Goal: Transaction & Acquisition: Book appointment/travel/reservation

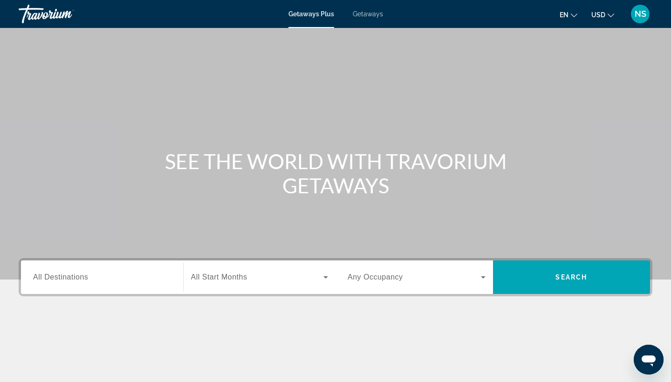
click at [371, 14] on span "Getaways" at bounding box center [368, 13] width 30 height 7
click at [86, 276] on span "All Destinations" at bounding box center [60, 277] width 55 height 8
click at [86, 276] on input "Destination All Destinations" at bounding box center [102, 277] width 138 height 11
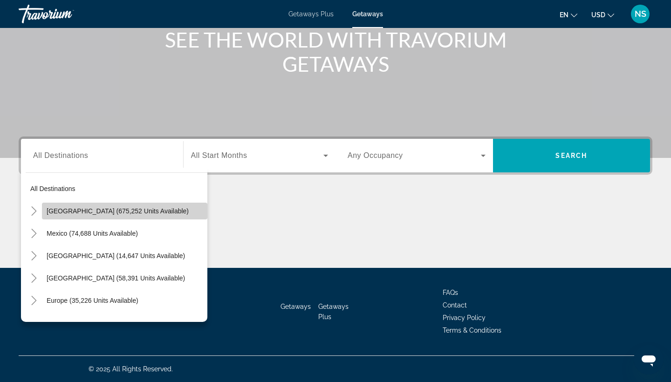
click at [159, 211] on span "[GEOGRAPHIC_DATA] (675,252 units available)" at bounding box center [118, 210] width 142 height 7
type input "**********"
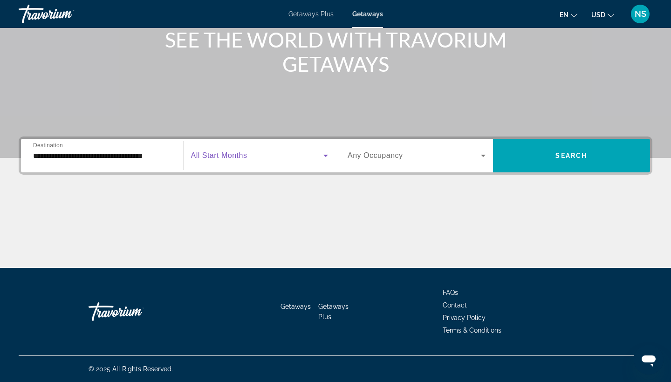
click at [328, 155] on icon "Search widget" at bounding box center [325, 155] width 11 height 11
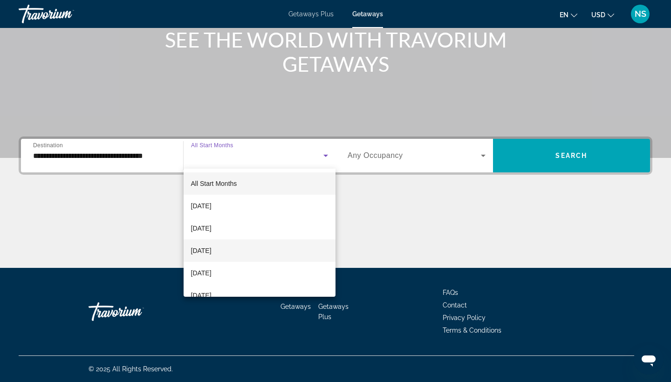
click at [245, 252] on mat-option "[DATE]" at bounding box center [260, 251] width 152 height 22
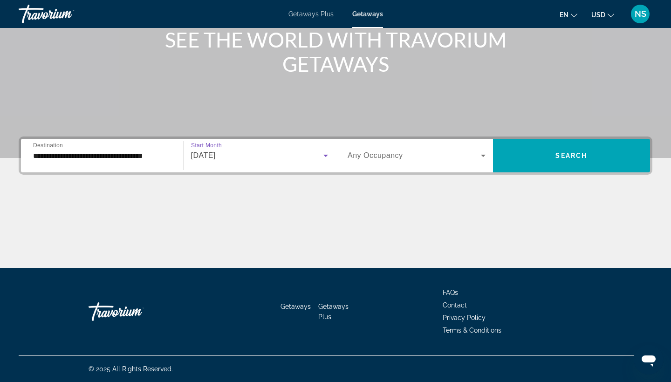
click at [483, 156] on icon "Search widget" at bounding box center [483, 156] width 5 height 2
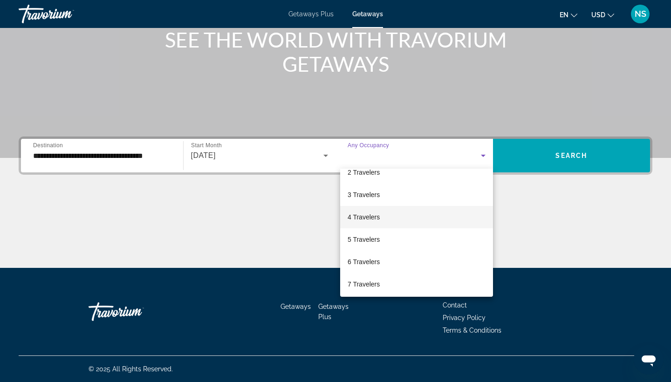
scroll to position [35, 0]
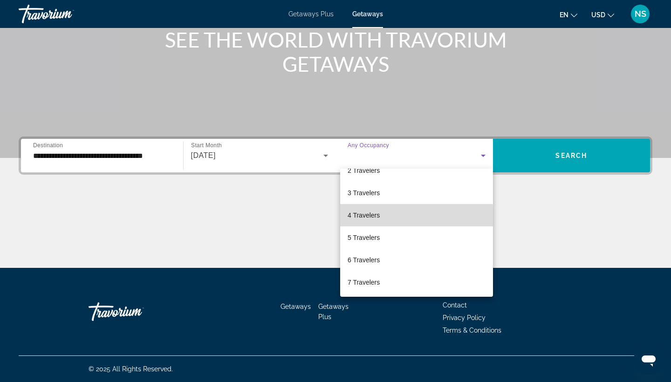
click at [387, 216] on mat-option "4 Travelers" at bounding box center [416, 215] width 153 height 22
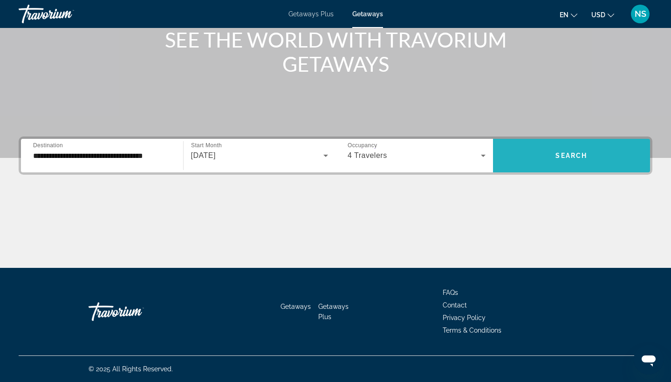
click at [535, 151] on span "Search widget" at bounding box center [572, 156] width 158 height 22
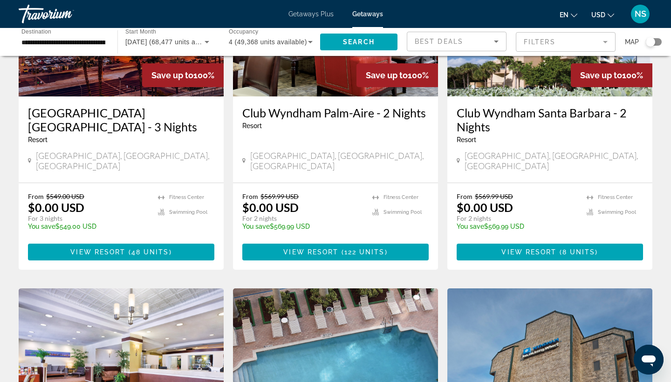
scroll to position [143, 0]
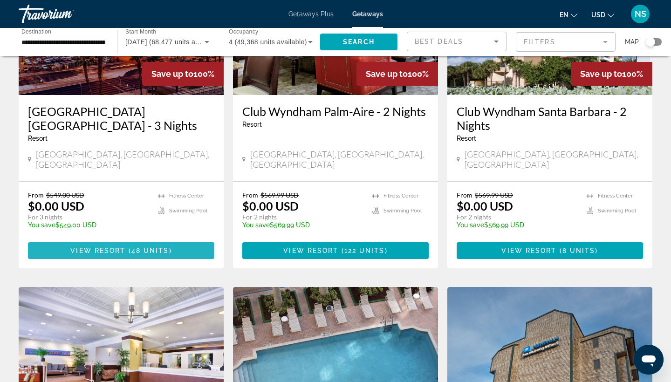
click at [135, 247] on span "48 units" at bounding box center [150, 250] width 38 height 7
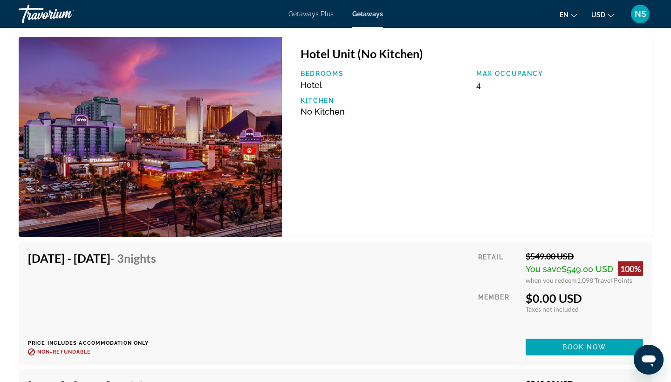
scroll to position [1496, 0]
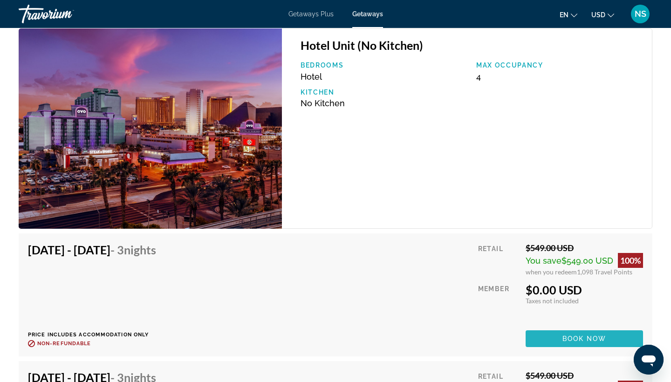
click at [587, 341] on span "Book now" at bounding box center [585, 338] width 44 height 7
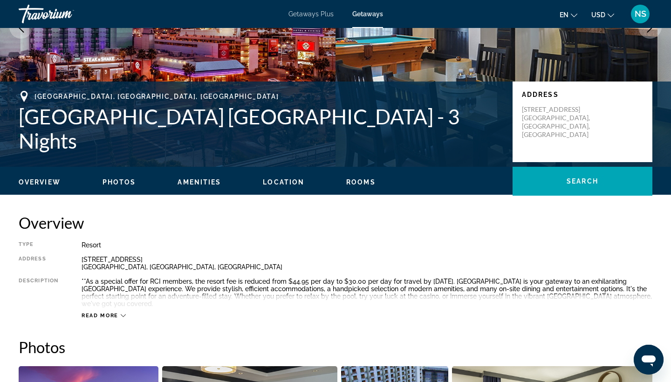
scroll to position [111, 0]
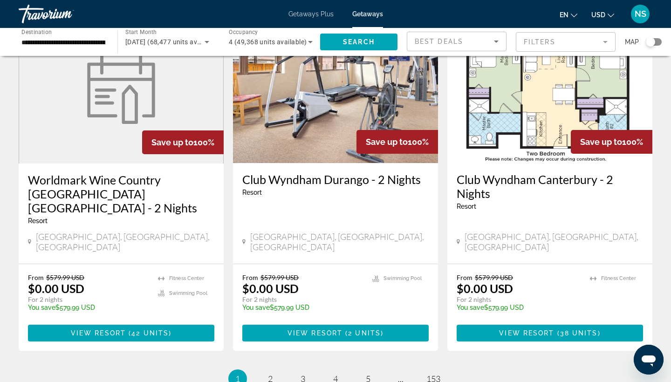
scroll to position [1100, 0]
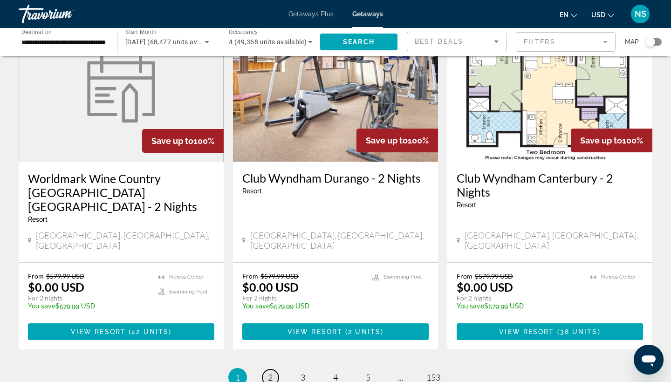
click at [271, 372] on span "2" at bounding box center [270, 377] width 5 height 10
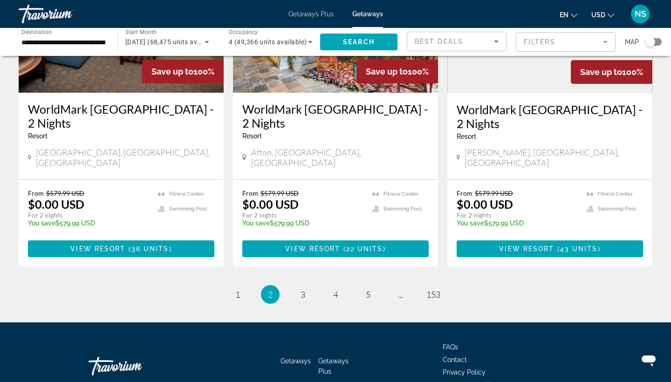
scroll to position [1169, 0]
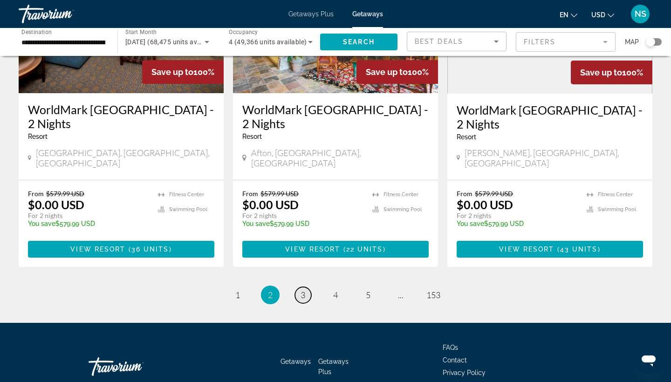
click at [303, 290] on span "3" at bounding box center [303, 295] width 5 height 10
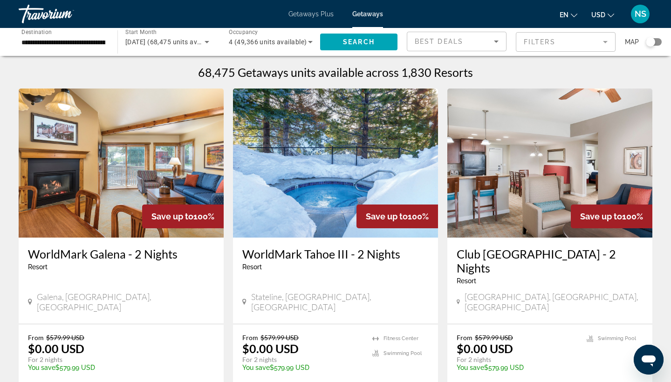
click at [539, 41] on mat-form-field "Filters" at bounding box center [566, 42] width 100 height 20
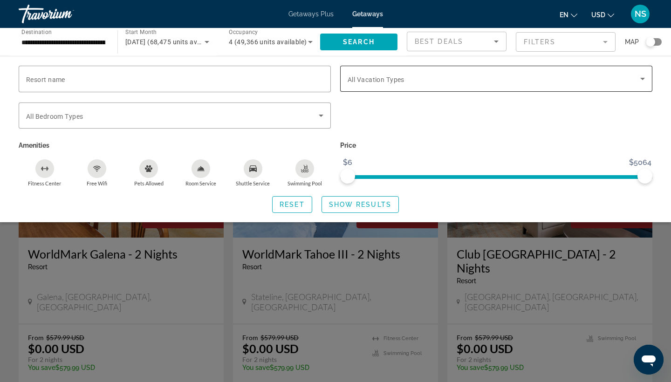
click at [355, 80] on span "All Vacation Types" at bounding box center [376, 79] width 57 height 7
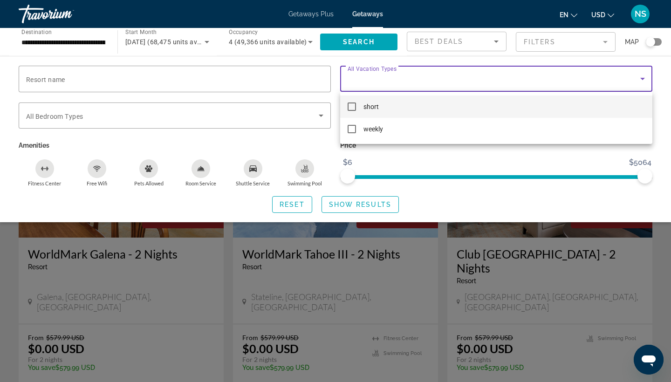
click at [285, 77] on div at bounding box center [335, 191] width 671 height 382
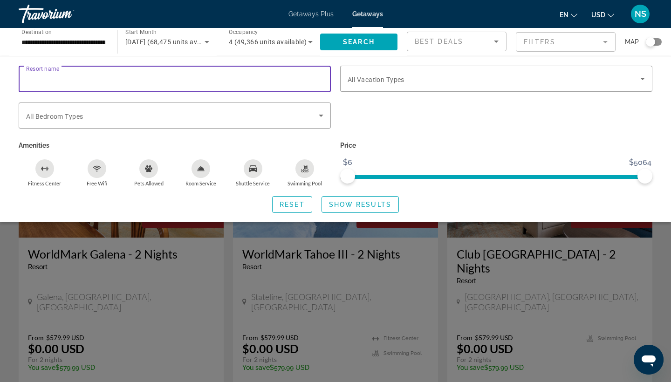
click at [28, 76] on input "Resort name" at bounding box center [174, 79] width 297 height 11
click at [495, 58] on div "Resort name Vacation Types All Vacation Types Bedroom Types All Bedroom Types A…" at bounding box center [335, 139] width 671 height 166
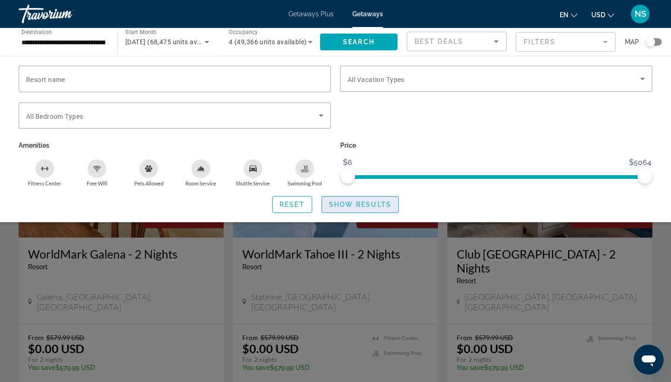
click at [355, 207] on span "Show Results" at bounding box center [360, 204] width 62 height 7
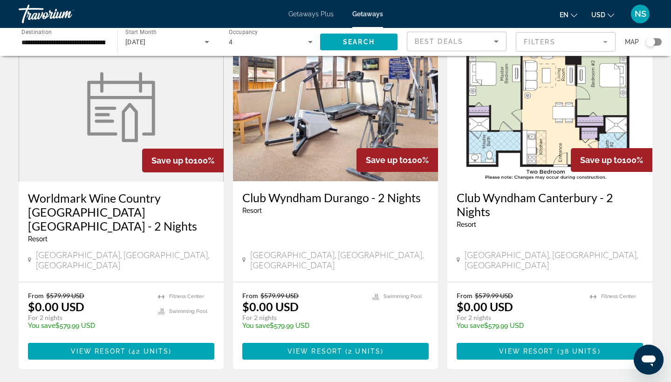
scroll to position [1081, 0]
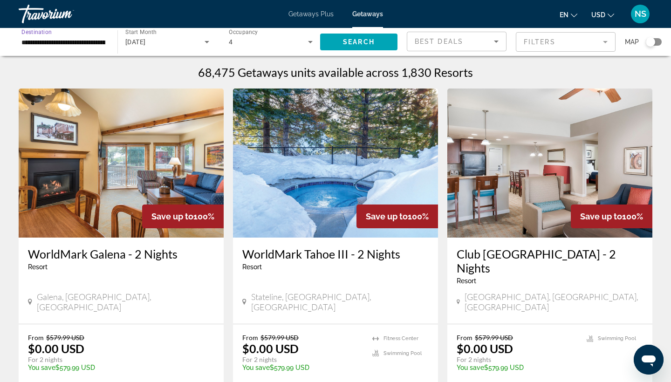
click at [78, 41] on input "**********" at bounding box center [63, 42] width 84 height 11
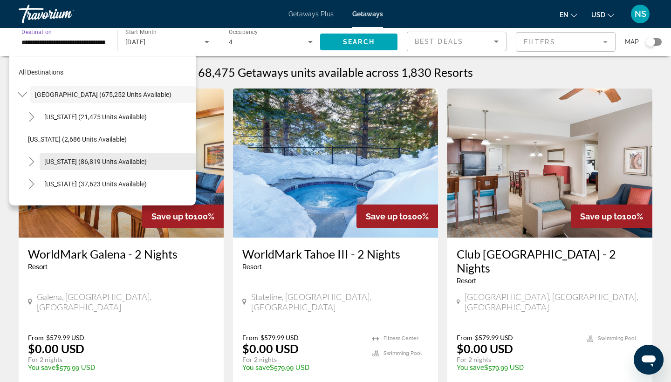
click at [62, 163] on span "[US_STATE] (86,819 units available)" at bounding box center [95, 161] width 103 height 7
type input "**********"
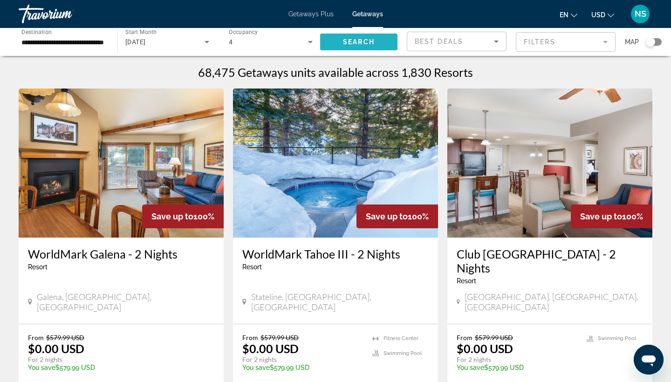
click at [366, 41] on span "Search" at bounding box center [359, 41] width 32 height 7
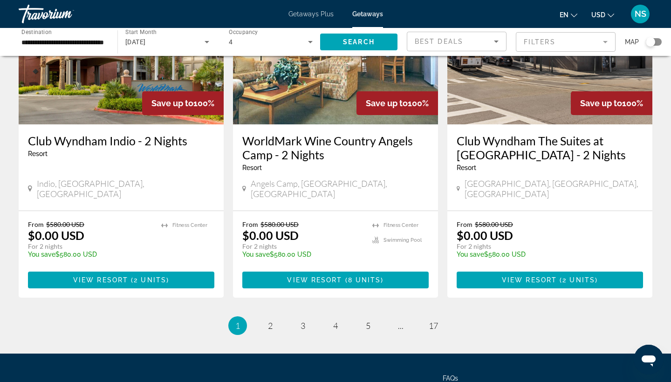
scroll to position [1158, 0]
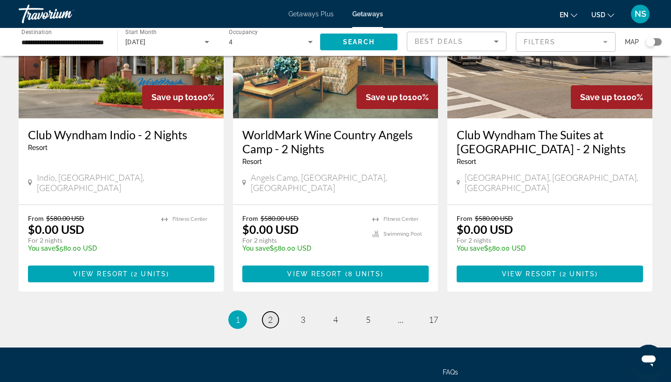
click at [269, 315] on span "2" at bounding box center [270, 320] width 5 height 10
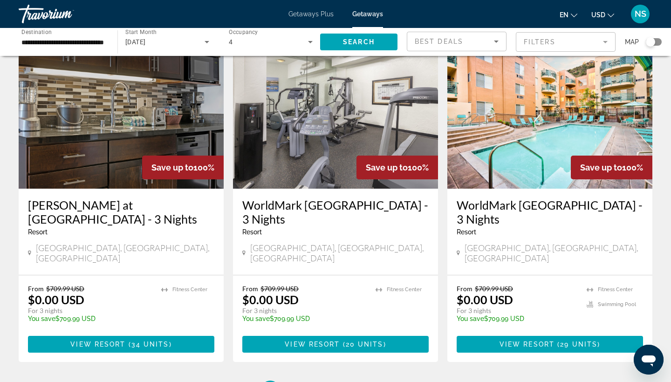
scroll to position [1101, 0]
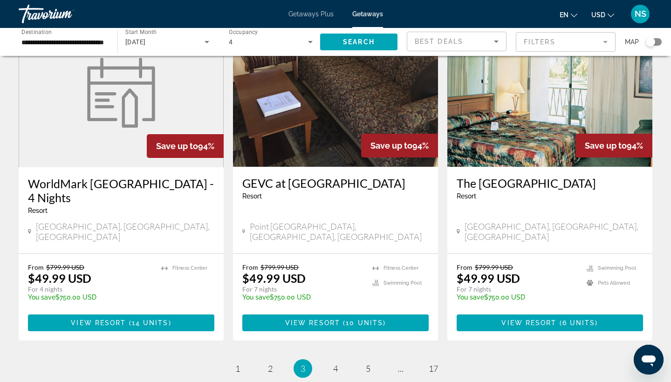
scroll to position [1110, 0]
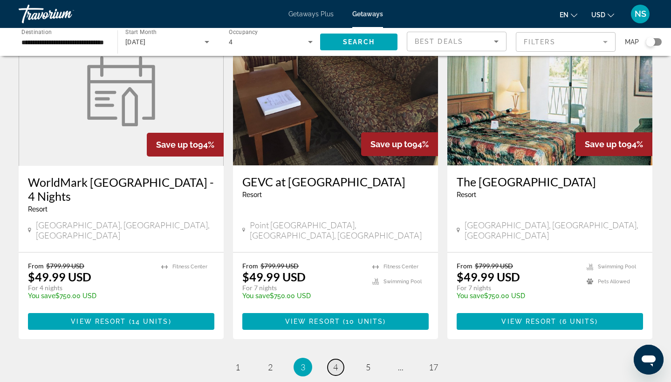
click at [336, 362] on span "4" at bounding box center [335, 367] width 5 height 10
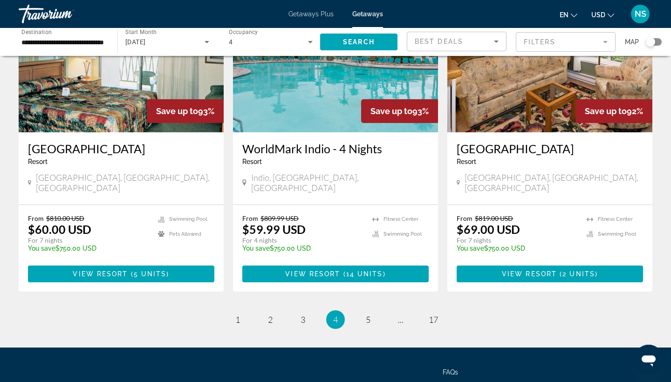
scroll to position [1145, 0]
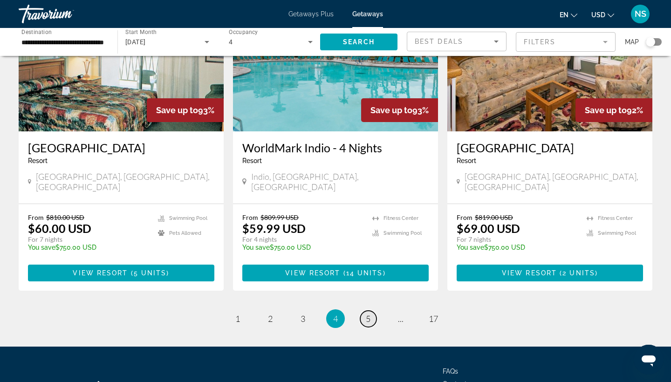
click at [369, 314] on span "5" at bounding box center [368, 319] width 5 height 10
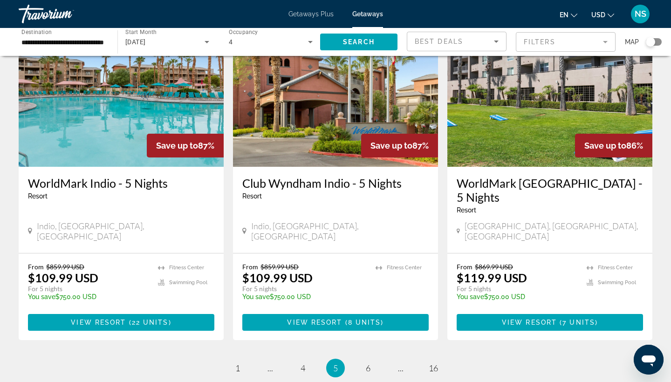
scroll to position [1091, 0]
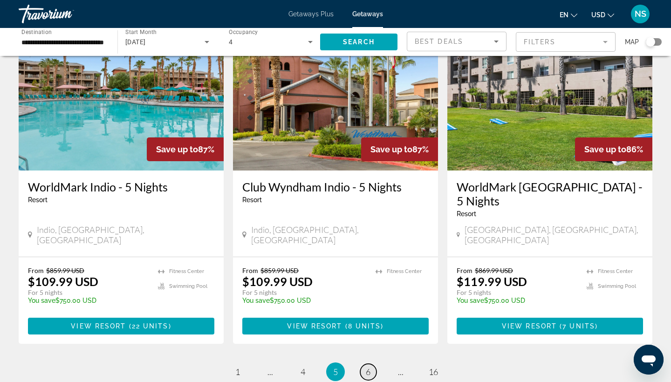
click at [368, 367] on span "6" at bounding box center [368, 372] width 5 height 10
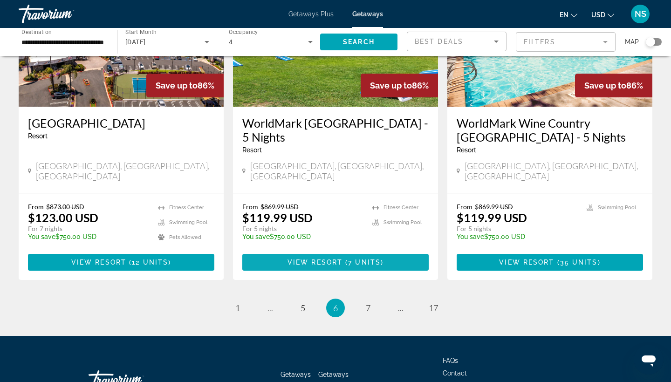
scroll to position [1182, 0]
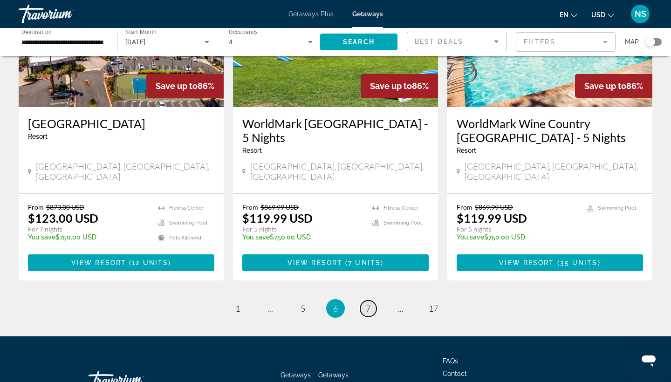
click at [367, 303] on span "7" at bounding box center [368, 308] width 5 height 10
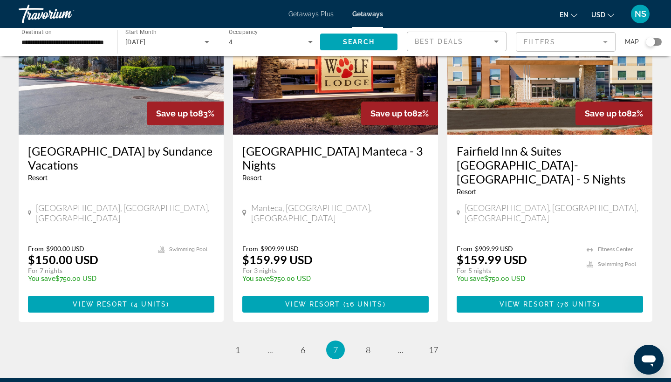
scroll to position [1141, 0]
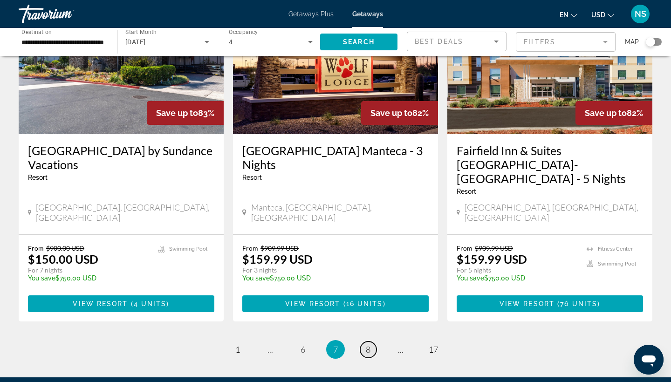
click at [368, 345] on span "8" at bounding box center [368, 350] width 5 height 10
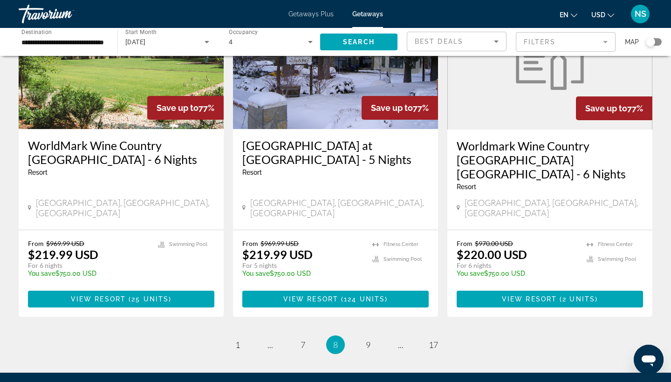
scroll to position [1150, 0]
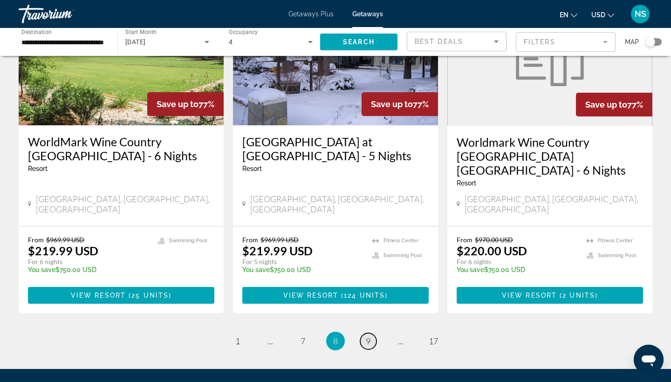
click at [369, 336] on span "9" at bounding box center [368, 341] width 5 height 10
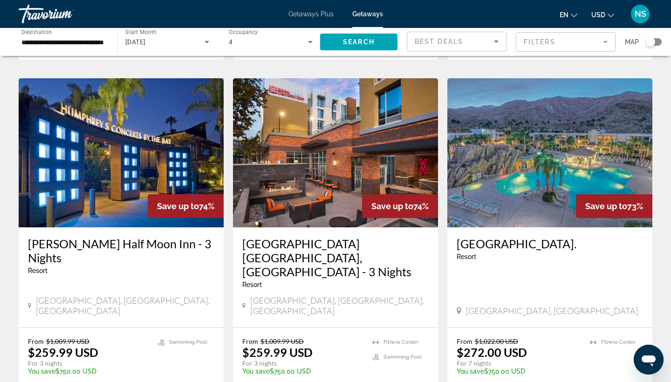
scroll to position [352, 0]
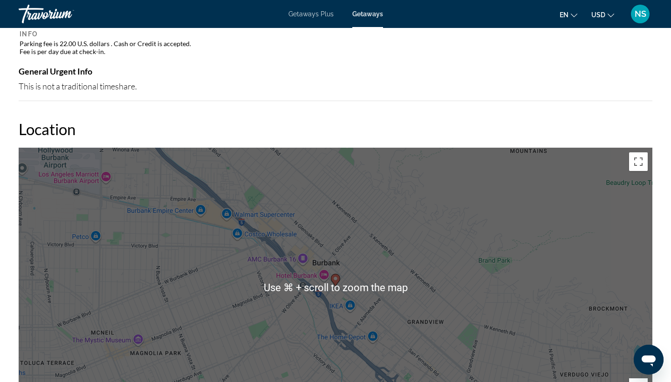
scroll to position [886, 0]
